Goal: Task Accomplishment & Management: Use online tool/utility

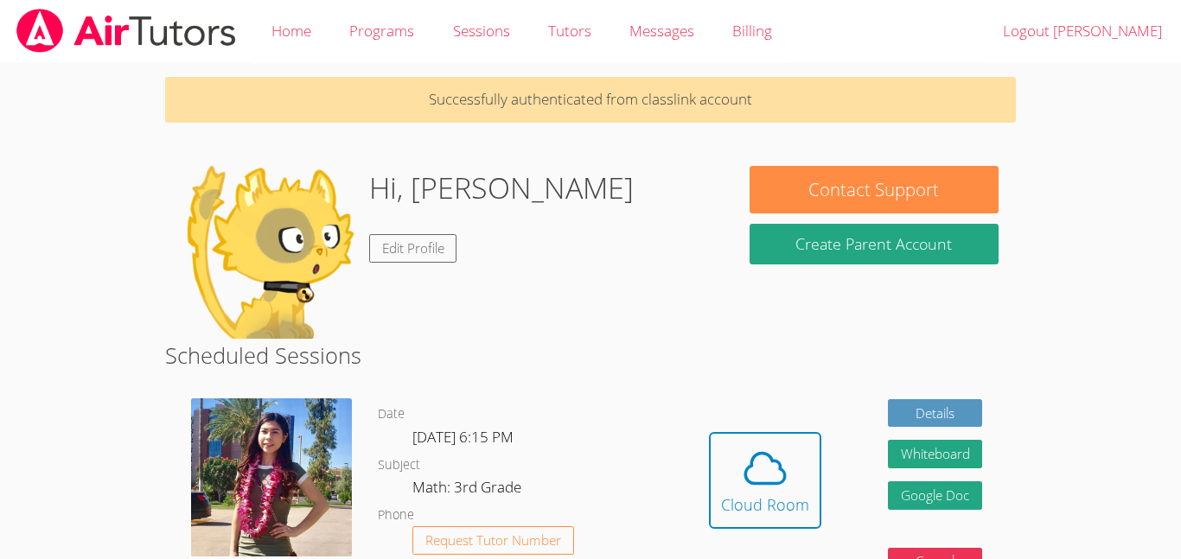
click at [1110, 170] on body "Home Programs Sessions Tutors Messages Billing Logout [PERSON_NAME] Successfull…" at bounding box center [590, 279] width 1181 height 559
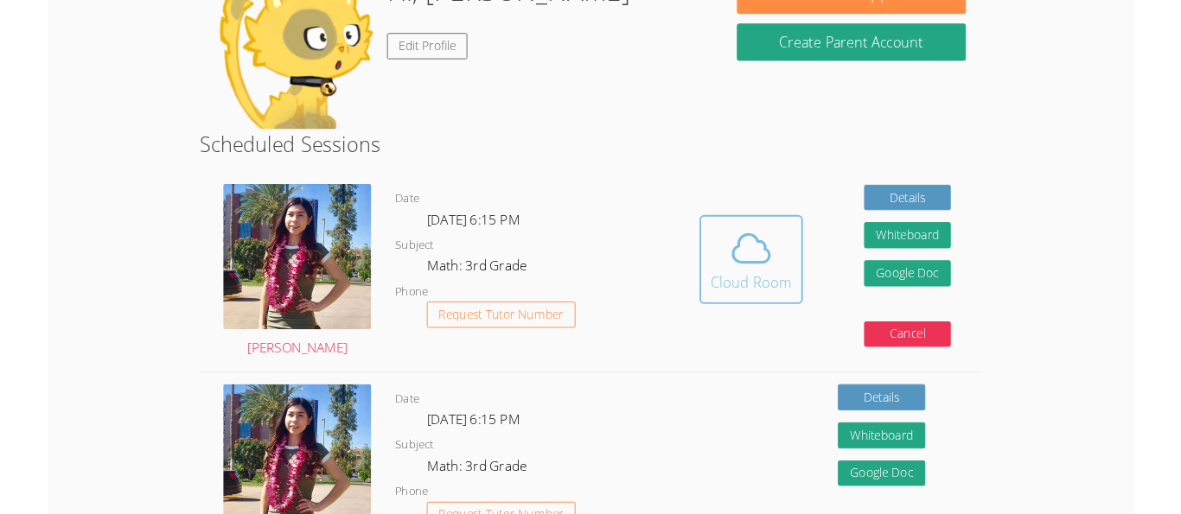
scroll to position [173, 0]
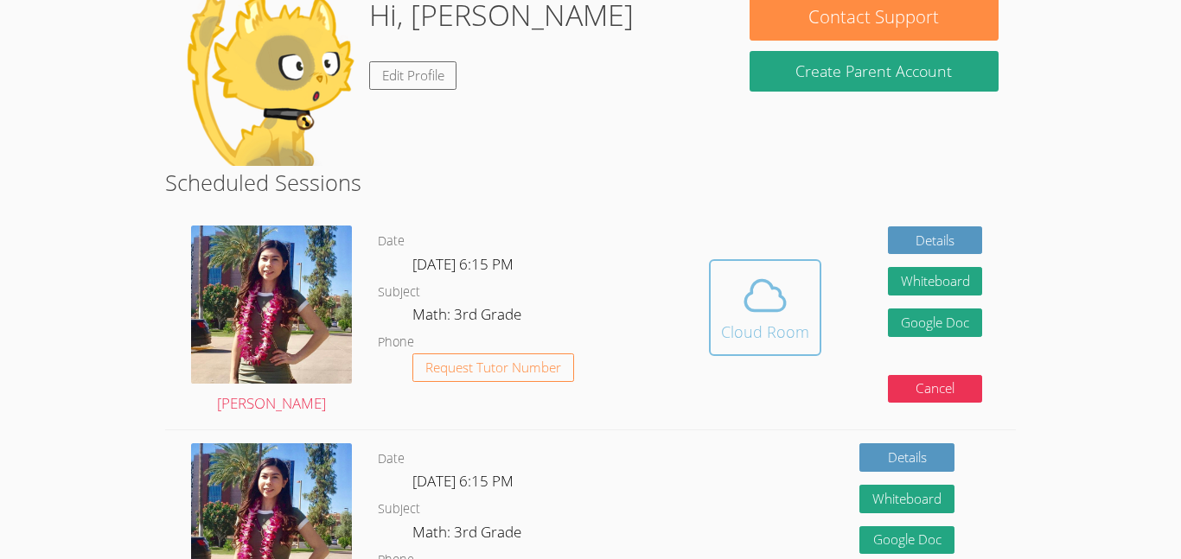
click at [742, 303] on icon at bounding box center [765, 295] width 48 height 48
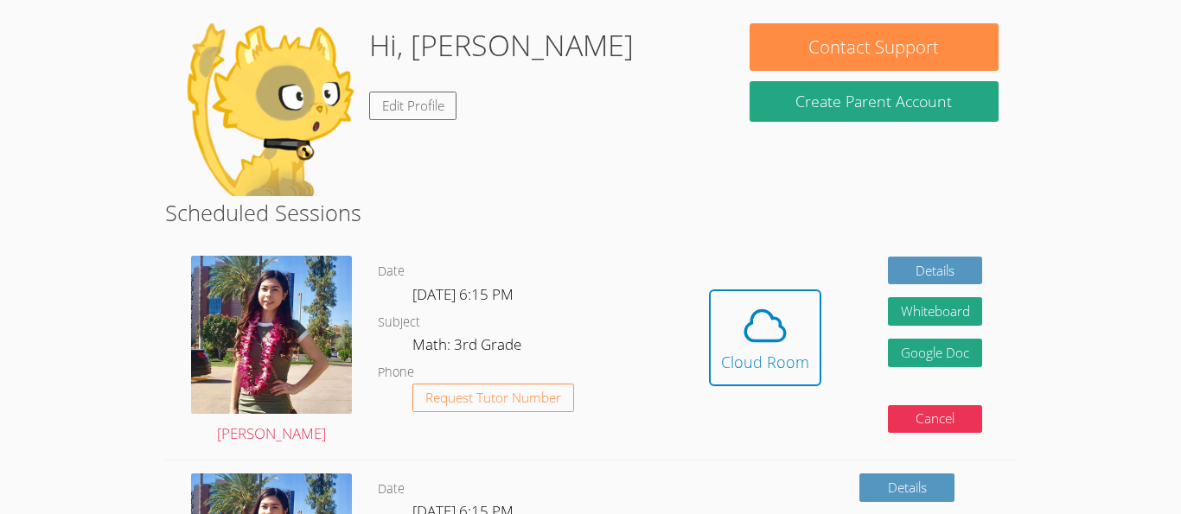
scroll to position [138, 0]
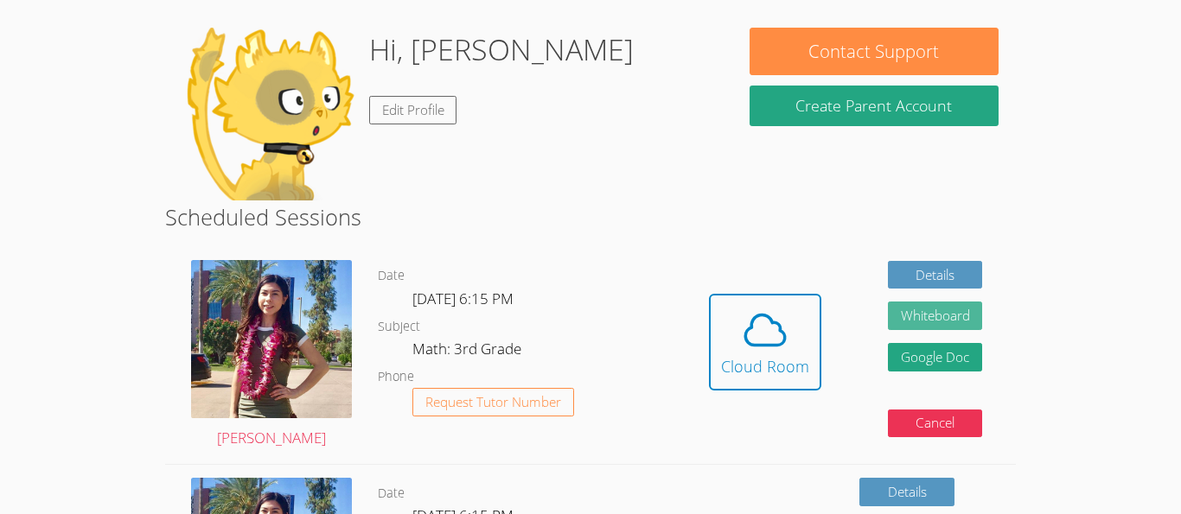
click at [970, 320] on button "Whiteboard" at bounding box center [935, 316] width 95 height 29
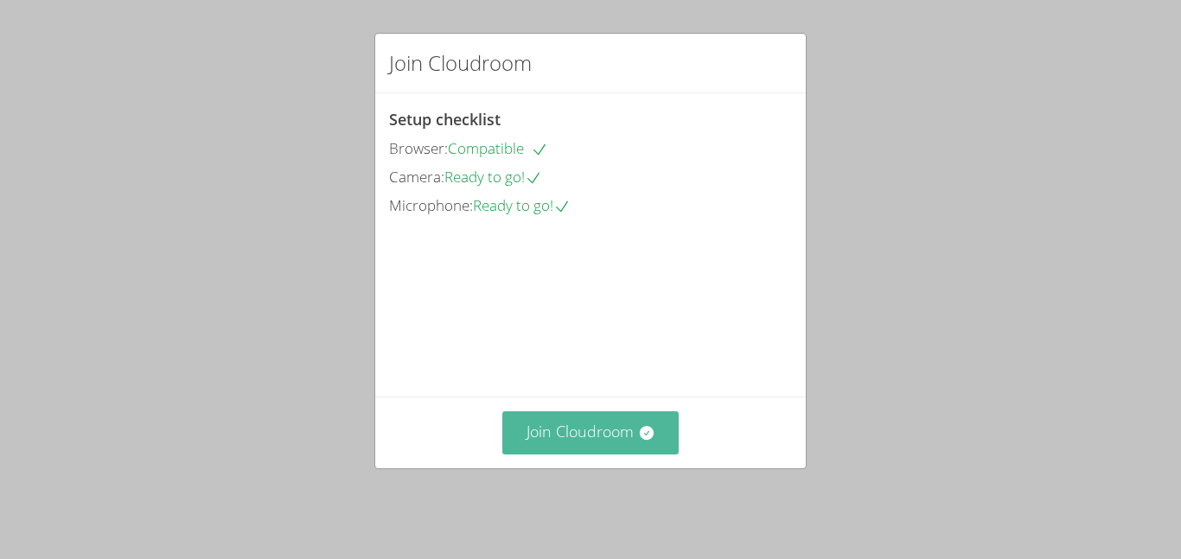
click at [542, 438] on button "Join Cloudroom" at bounding box center [590, 433] width 177 height 42
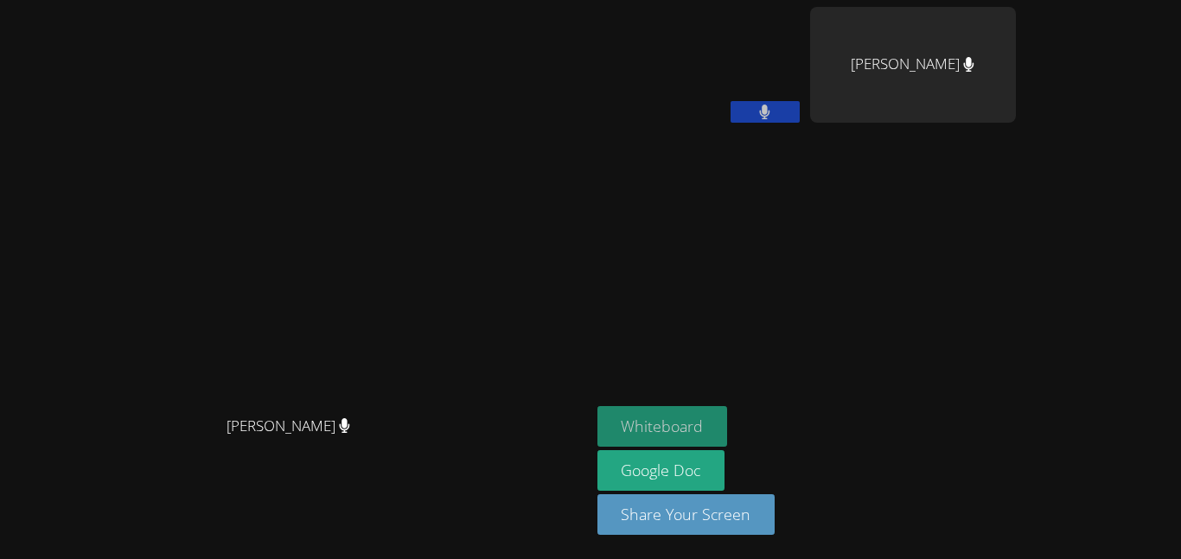
click at [728, 436] on button "Whiteboard" at bounding box center [662, 426] width 131 height 41
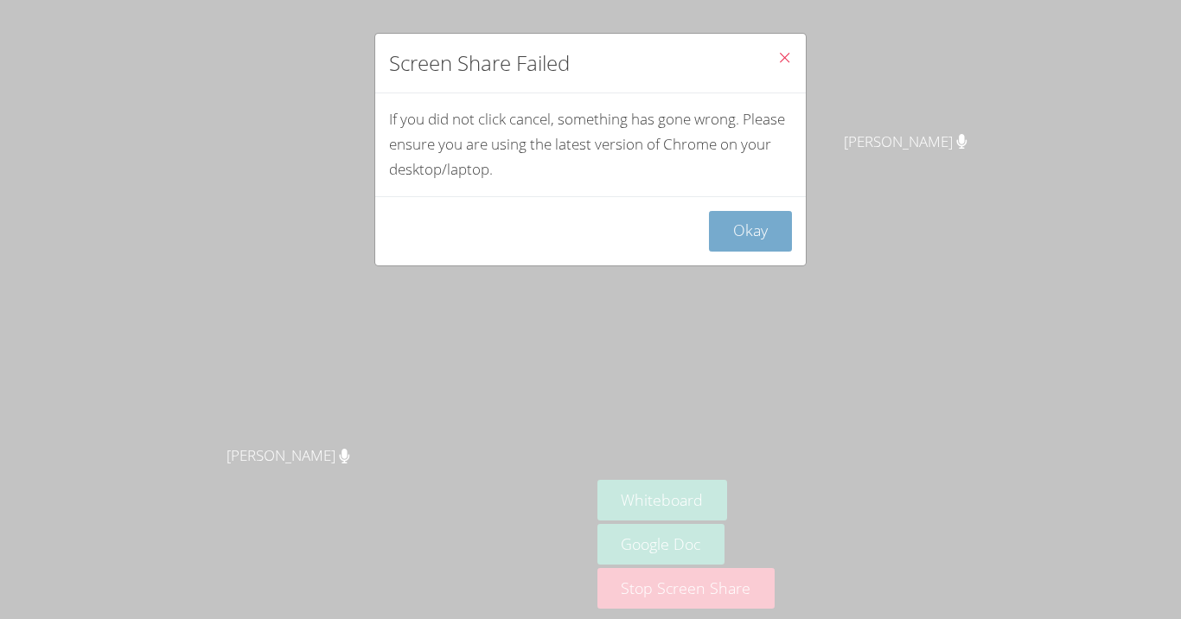
click at [738, 246] on button "Okay" at bounding box center [750, 231] width 83 height 41
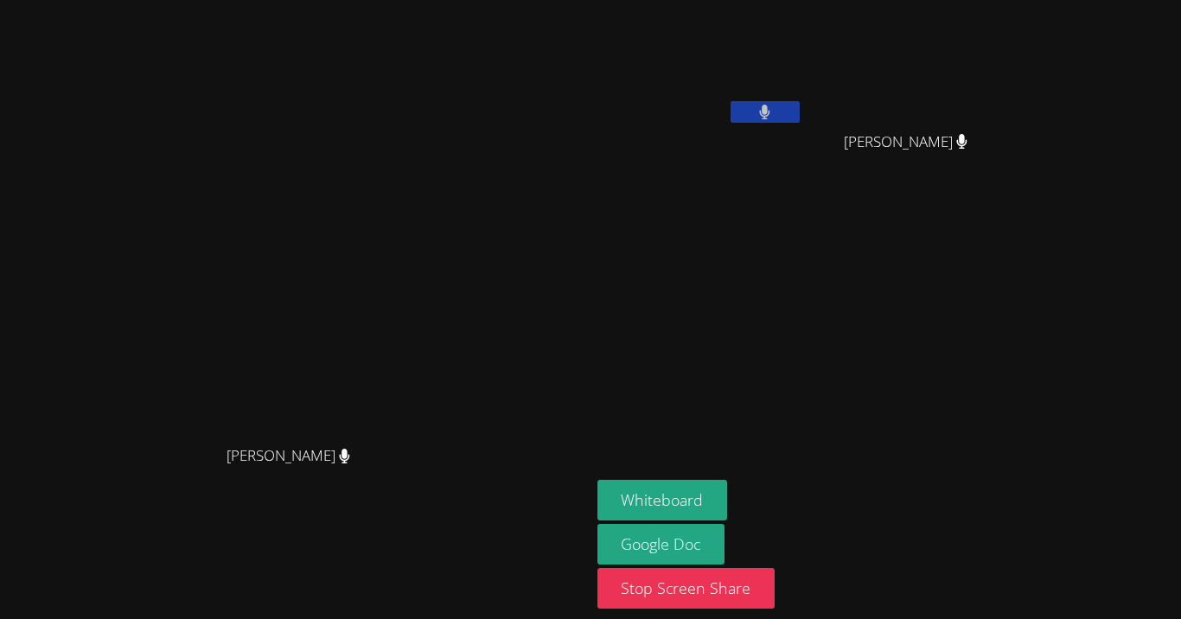
click at [425, 246] on video at bounding box center [294, 275] width 259 height 324
